Goal: Information Seeking & Learning: Learn about a topic

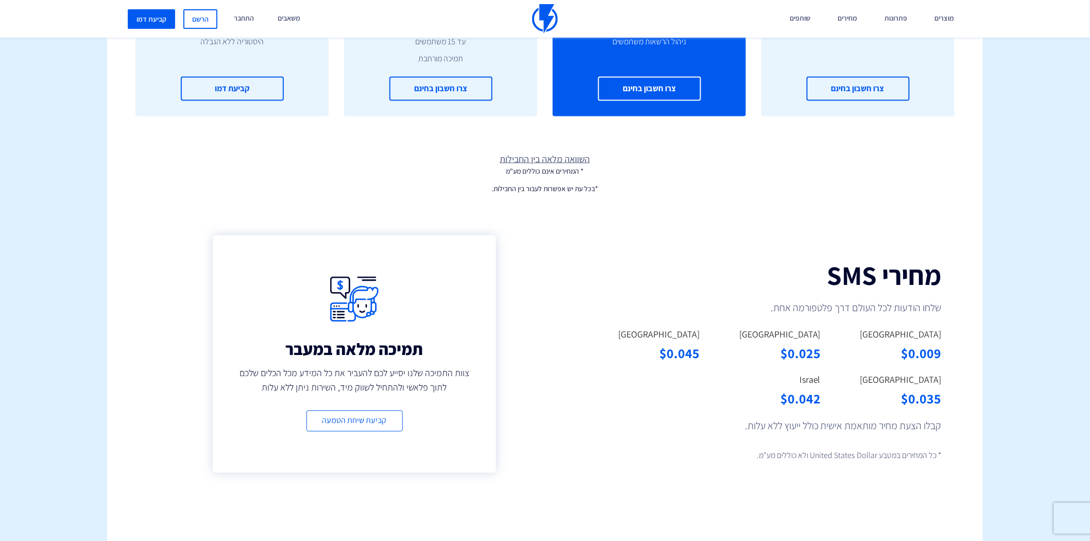
scroll to position [744, 0]
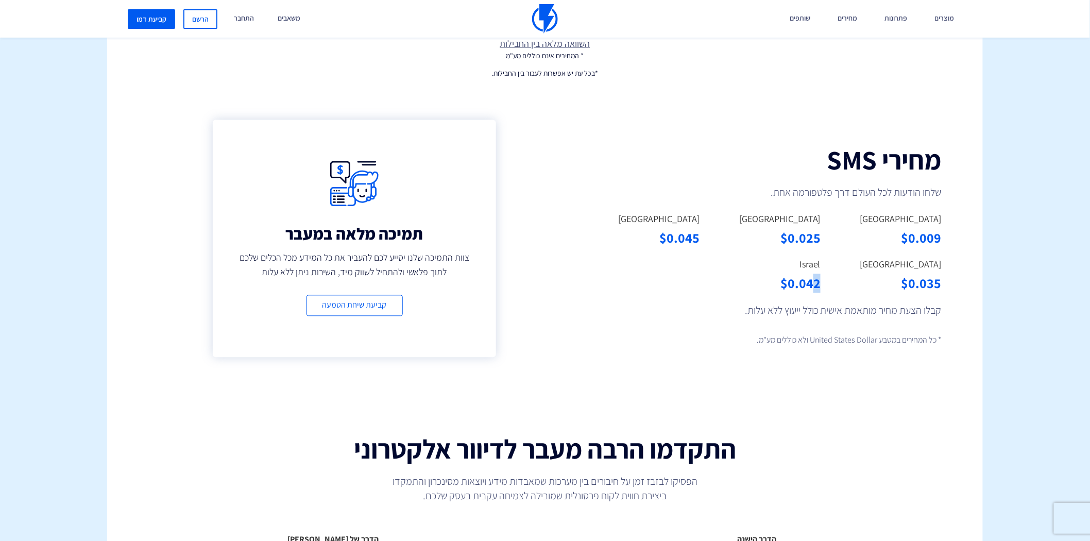
drag, startPoint x: 810, startPoint y: 282, endPoint x: 823, endPoint y: 280, distance: 13.0
click at [823, 280] on div "Israel $0.042" at bounding box center [767, 280] width 121 height 45
click at [810, 280] on div "$0.042" at bounding box center [768, 283] width 106 height 19
drag, startPoint x: 809, startPoint y: 280, endPoint x: 828, endPoint y: 280, distance: 18.5
click at [828, 280] on div "Israel $0.042" at bounding box center [767, 280] width 121 height 45
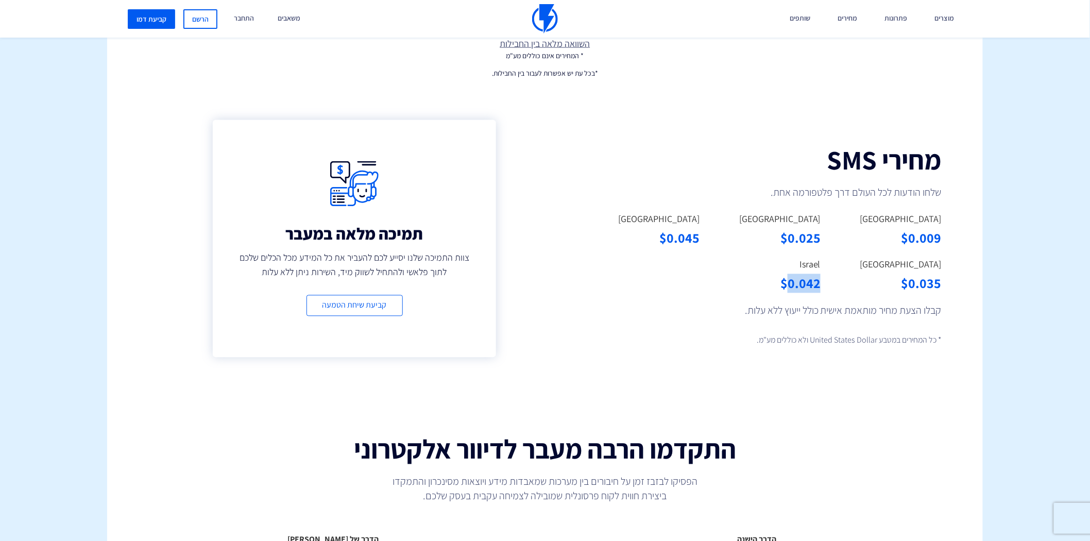
click at [790, 277] on div "$0.042" at bounding box center [768, 283] width 106 height 19
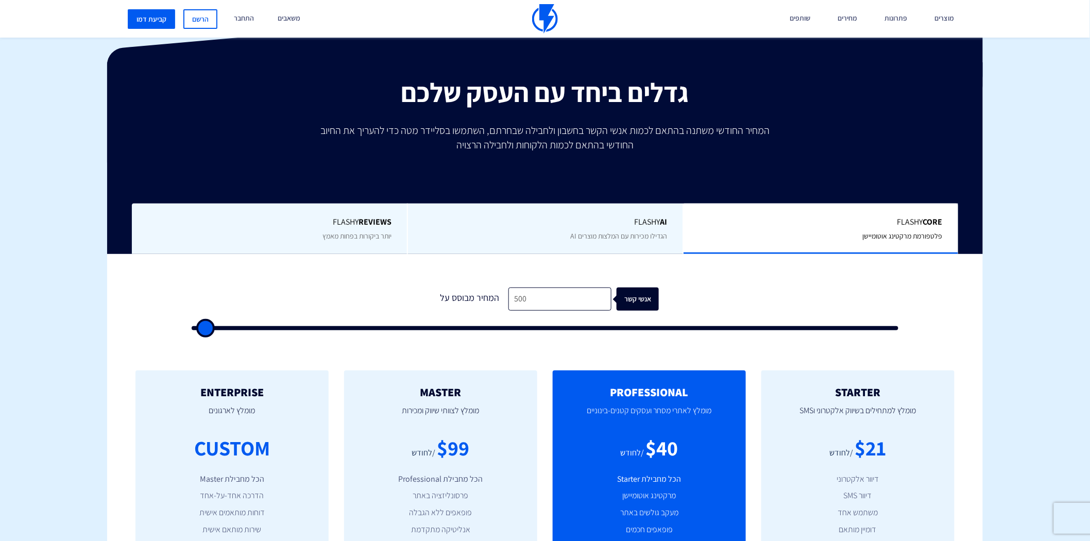
scroll to position [0, 0]
